Goal: Information Seeking & Learning: Learn about a topic

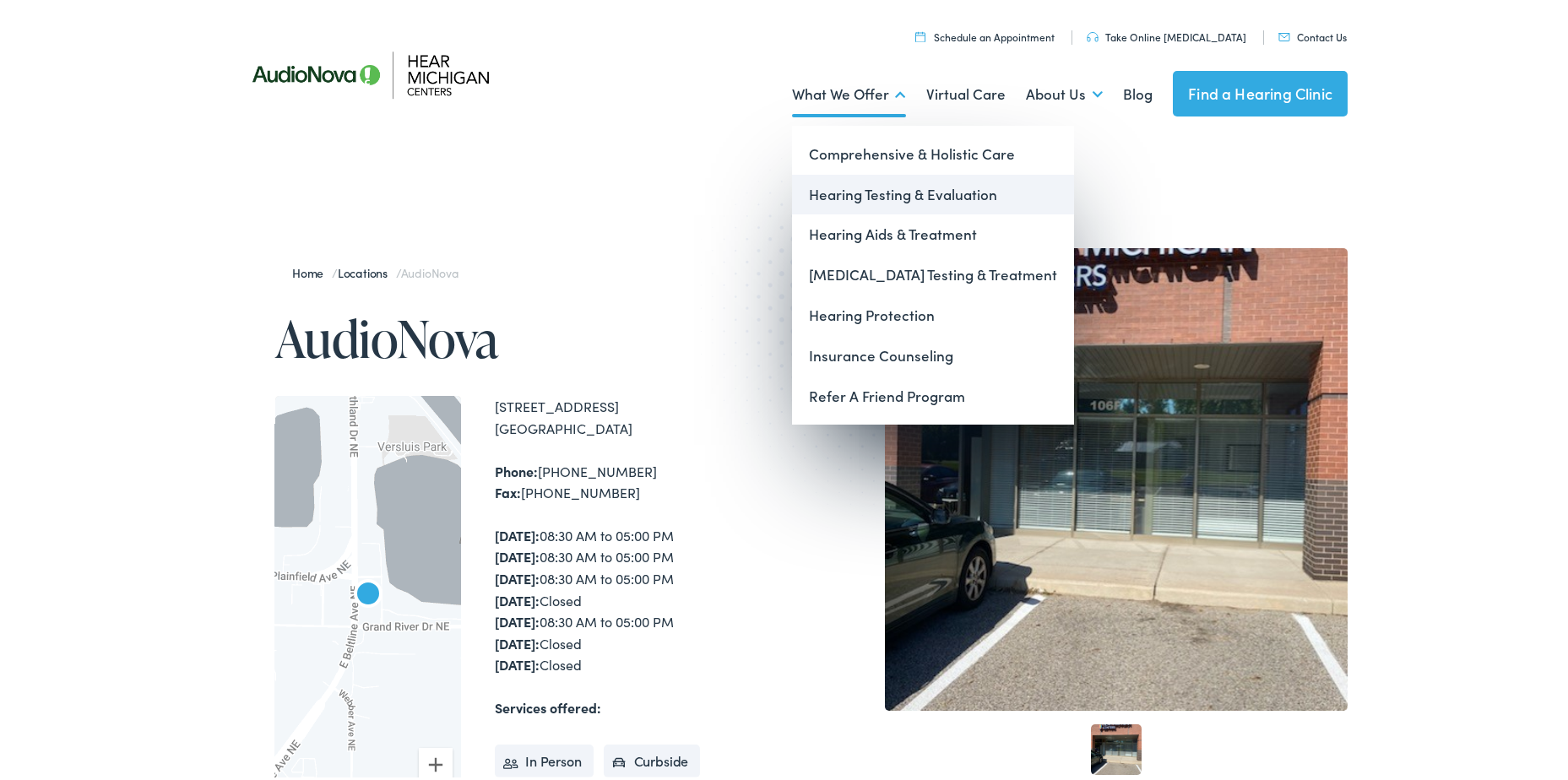
click at [862, 195] on link "Hearing Testing & Evaluation" at bounding box center [932, 192] width 282 height 41
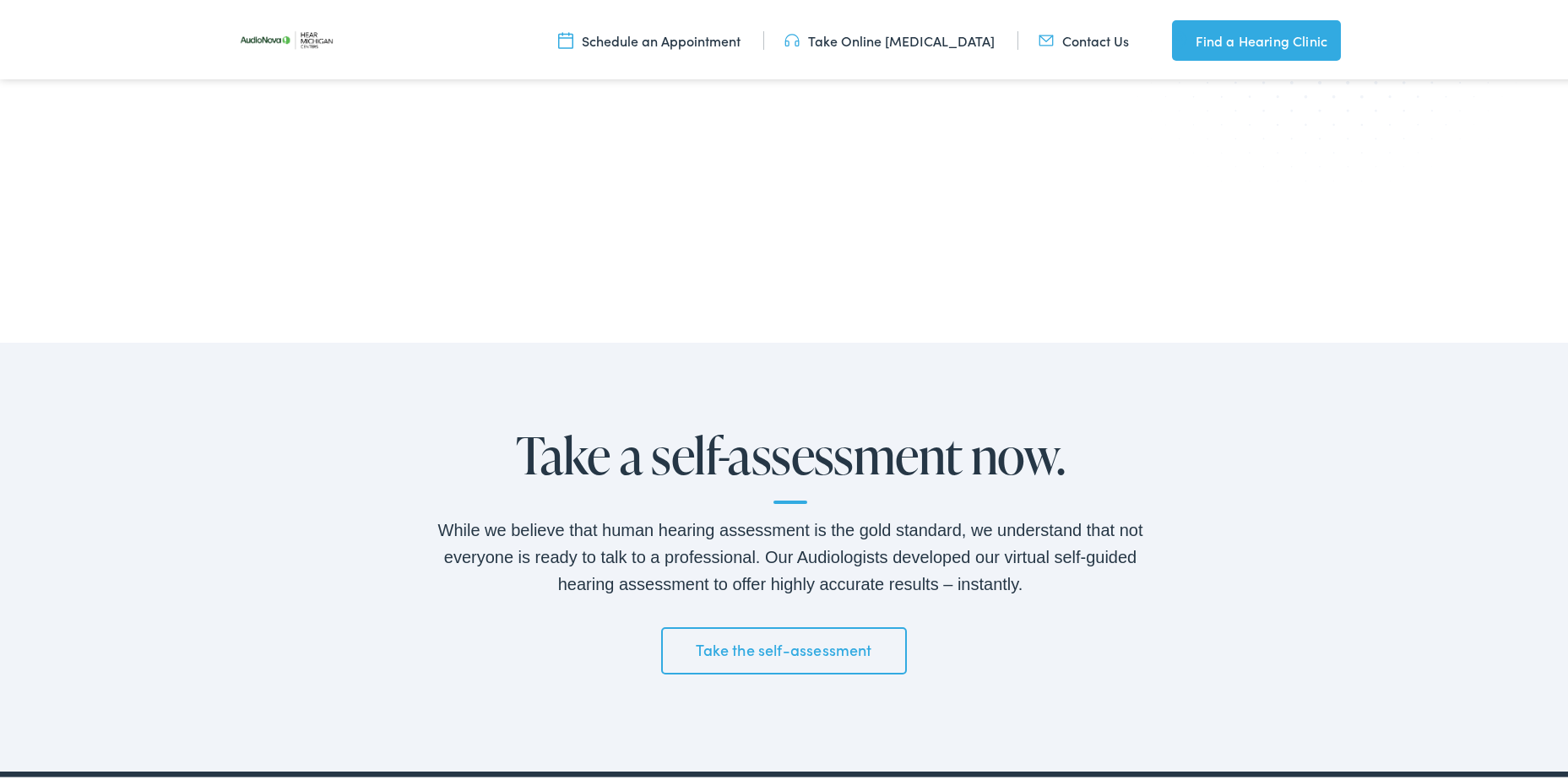
scroll to position [2700, 0]
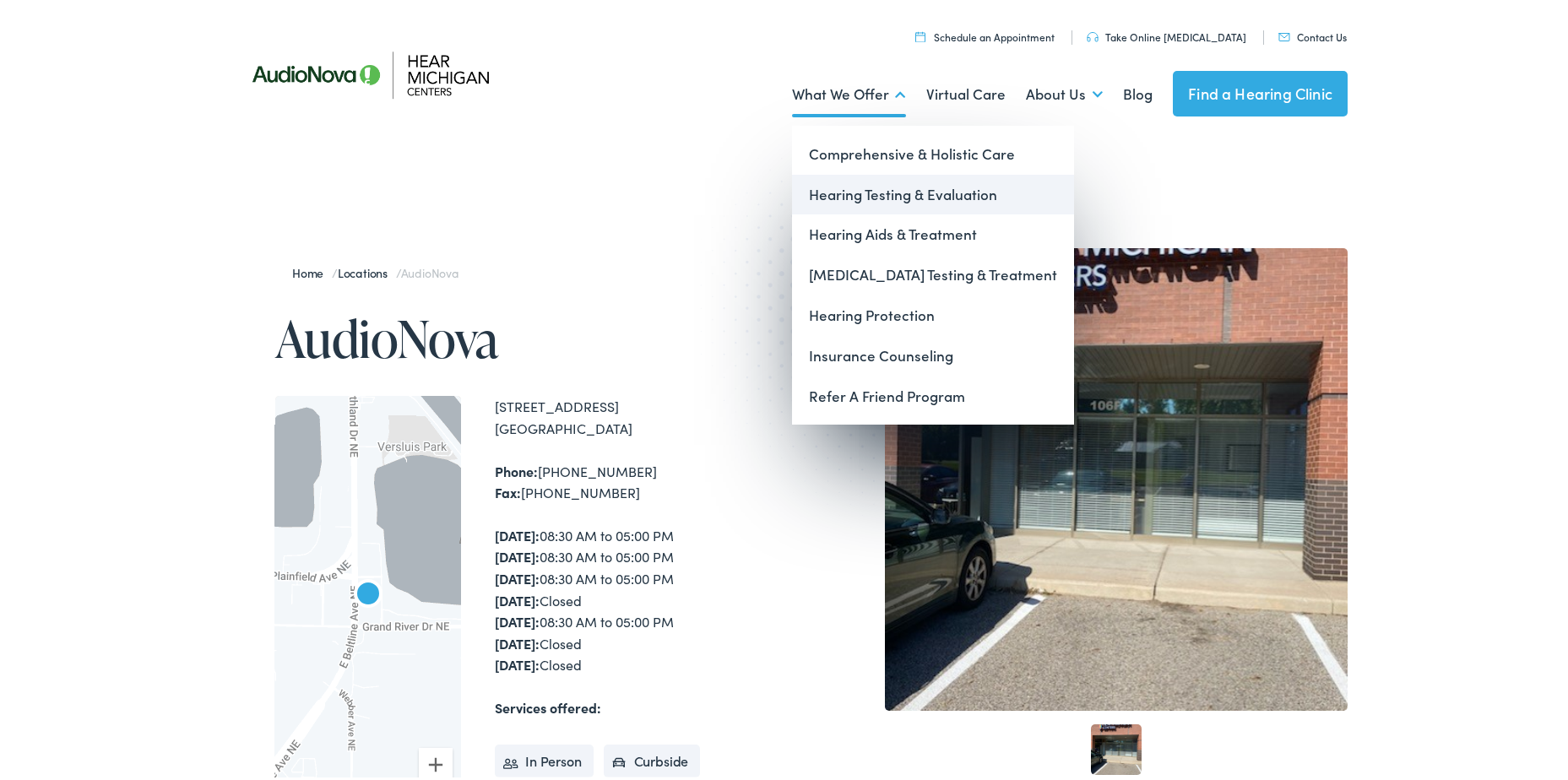
click at [975, 188] on link "Hearing Testing & Evaluation" at bounding box center [932, 192] width 282 height 41
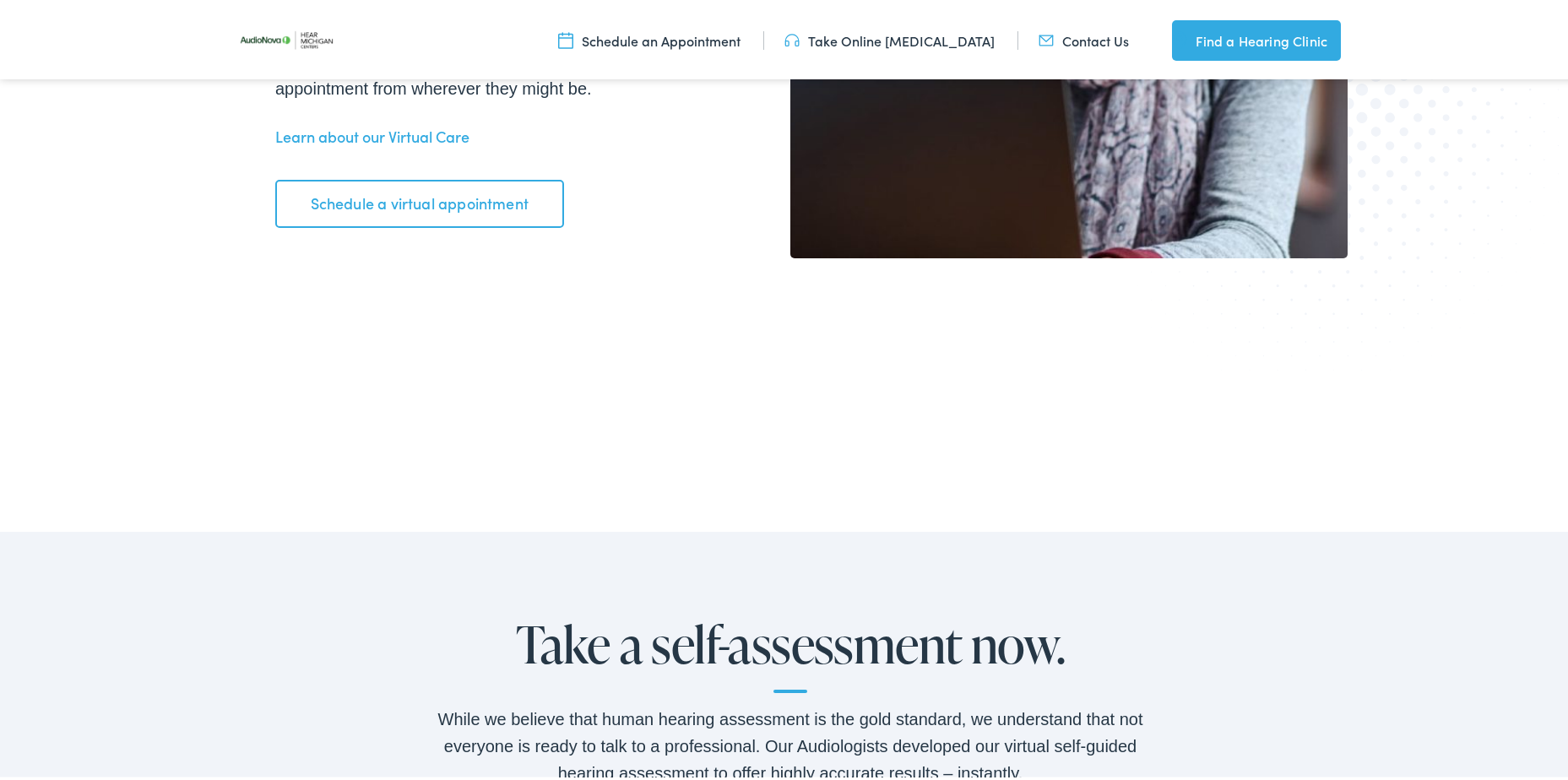
scroll to position [2532, 0]
